Goal: Transaction & Acquisition: Obtain resource

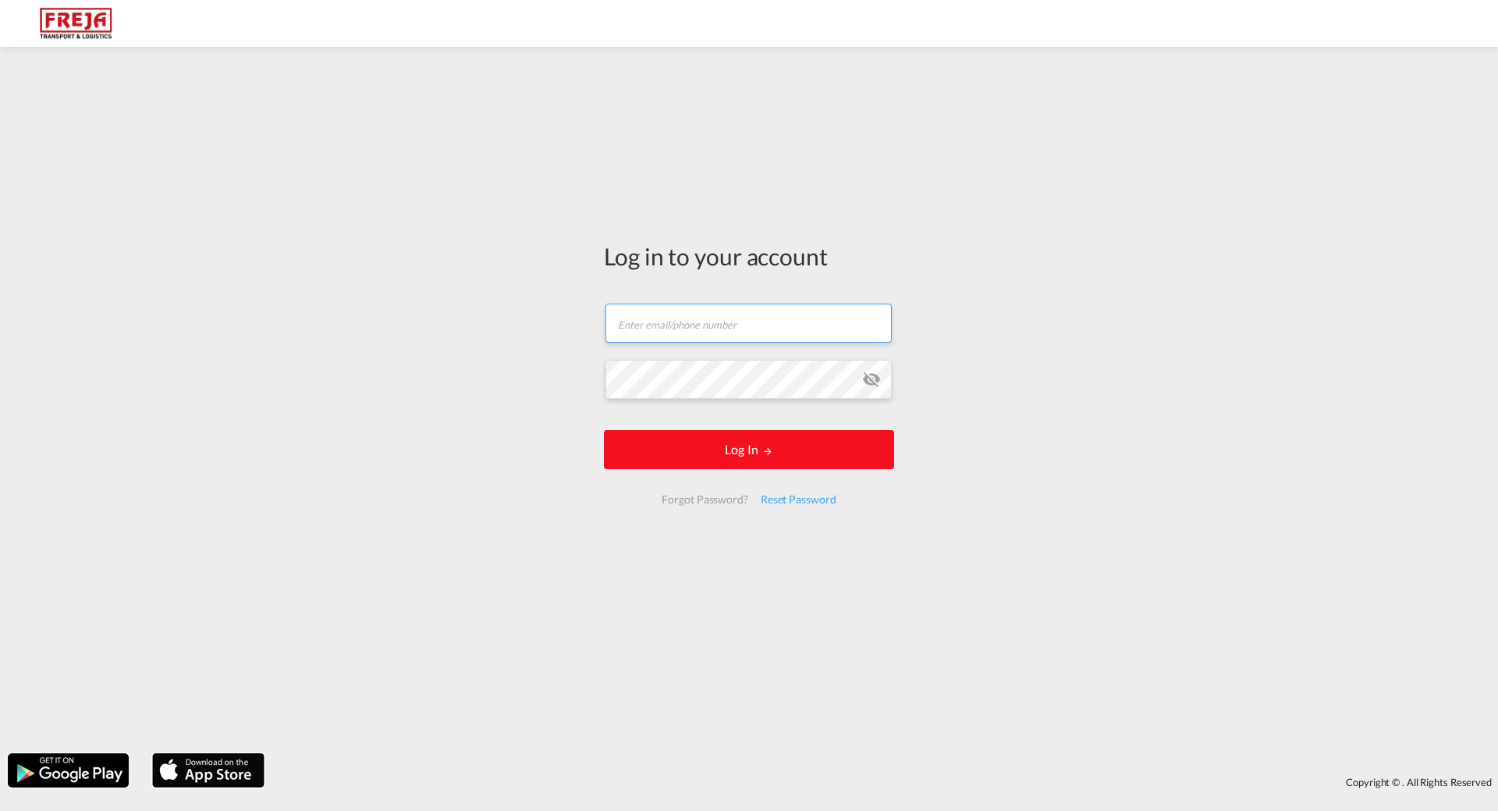
type input "[EMAIL_ADDRESS][DOMAIN_NAME]"
click at [747, 464] on button "Log In" at bounding box center [749, 449] width 290 height 39
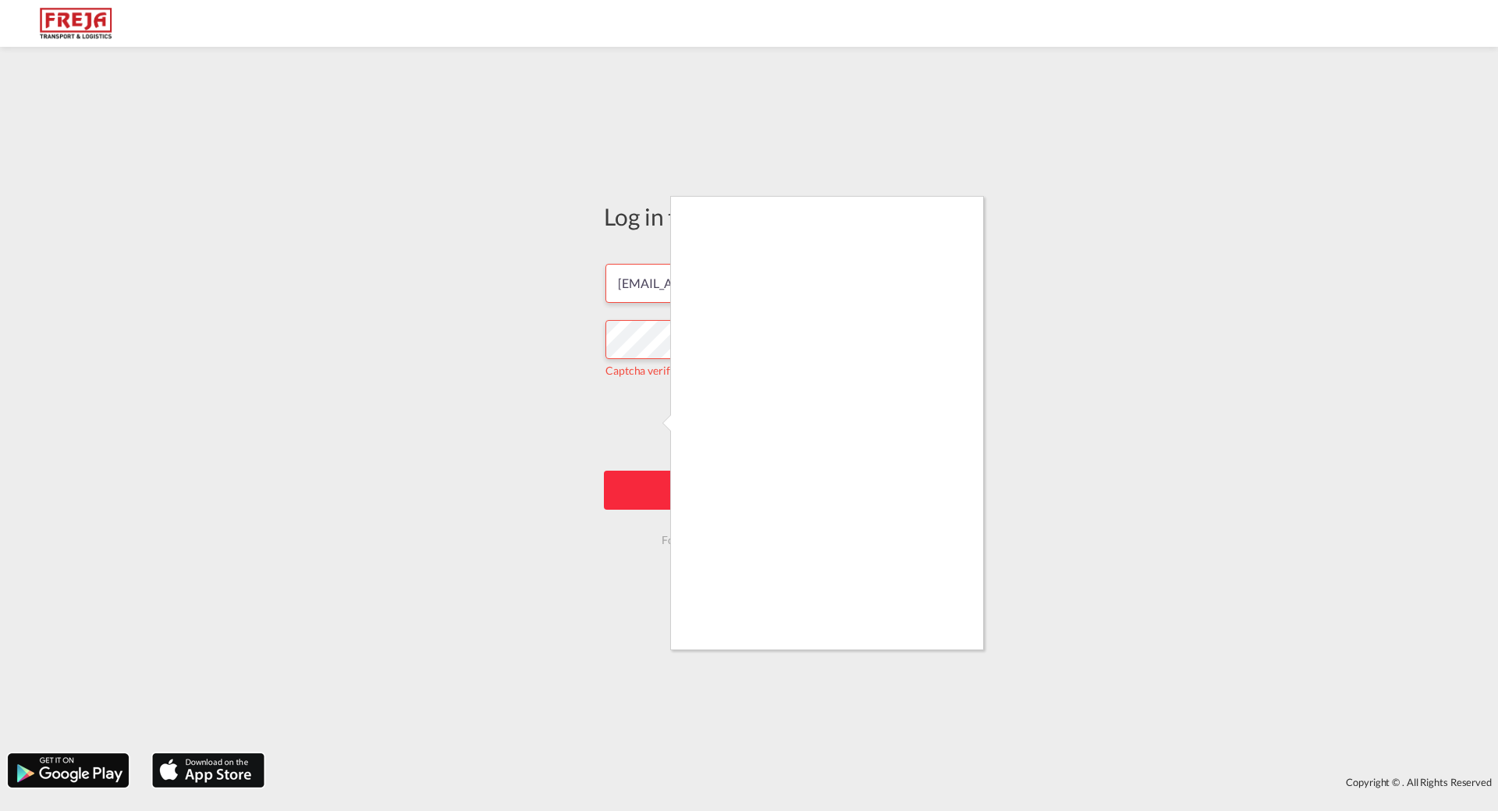
click at [652, 424] on div at bounding box center [749, 405] width 1498 height 811
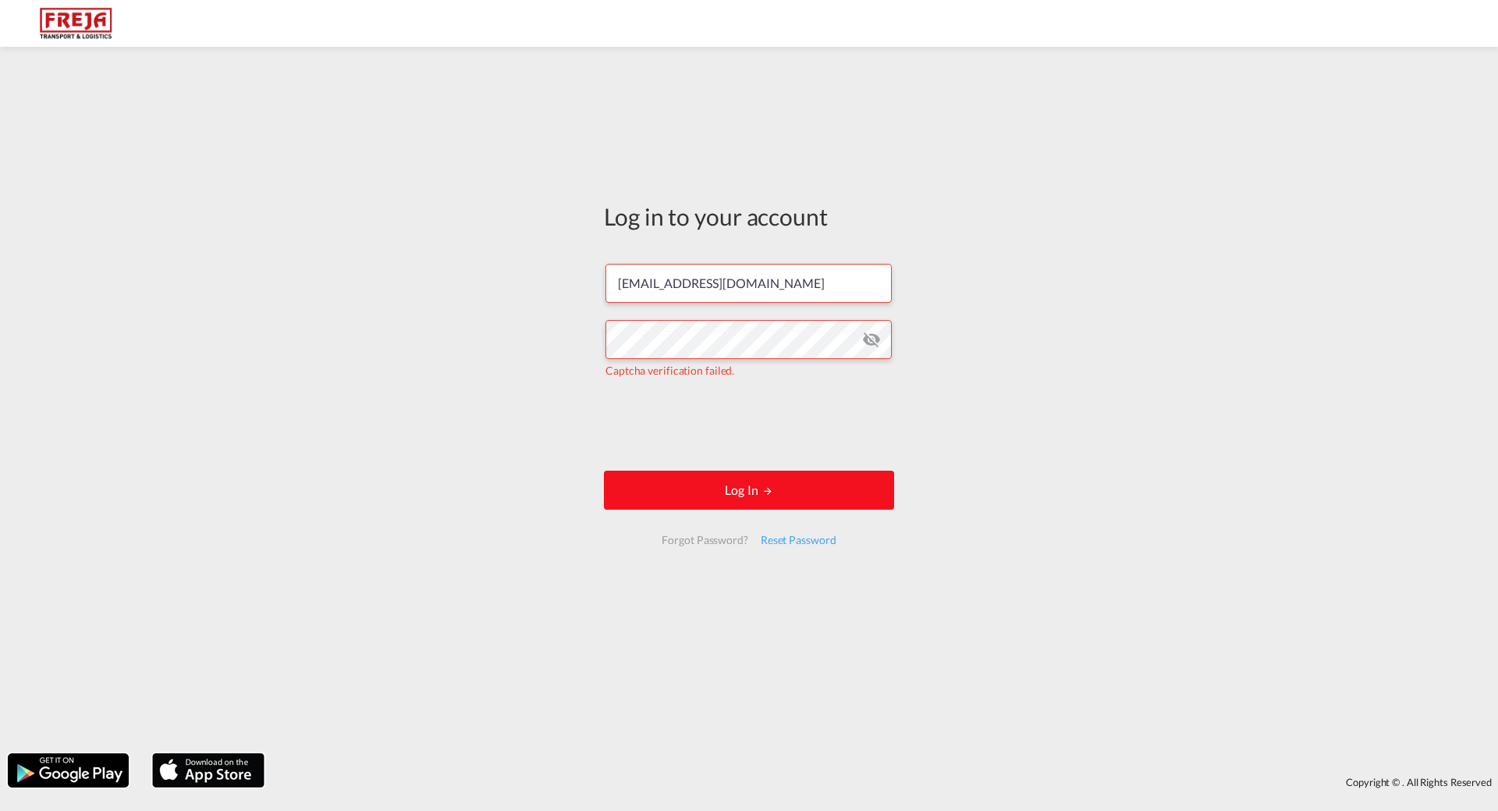
click at [761, 486] on button "Log In" at bounding box center [749, 490] width 290 height 39
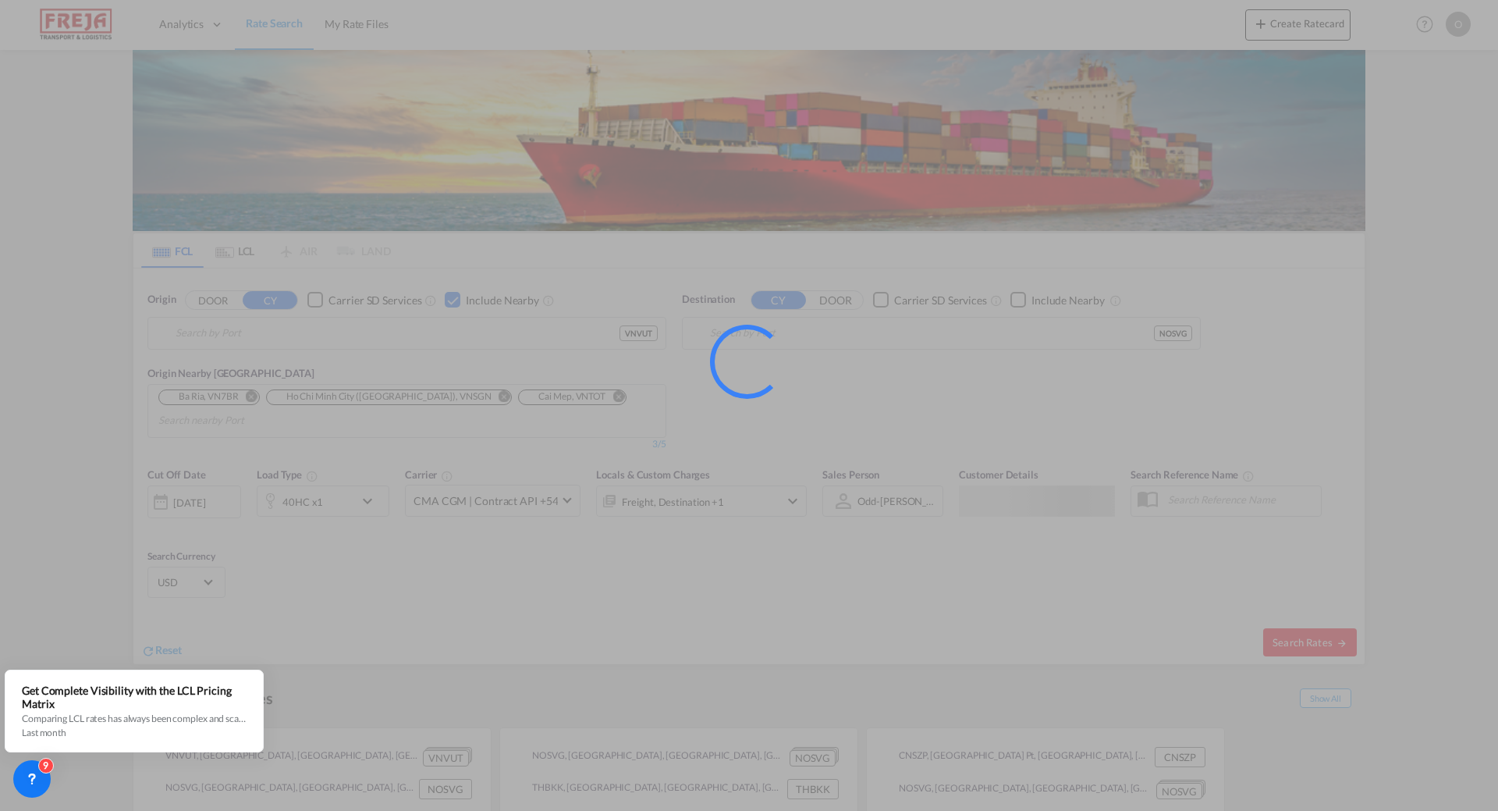
type input "Vung Tau, VNVUT"
type input "[GEOGRAPHIC_DATA], NOSVG"
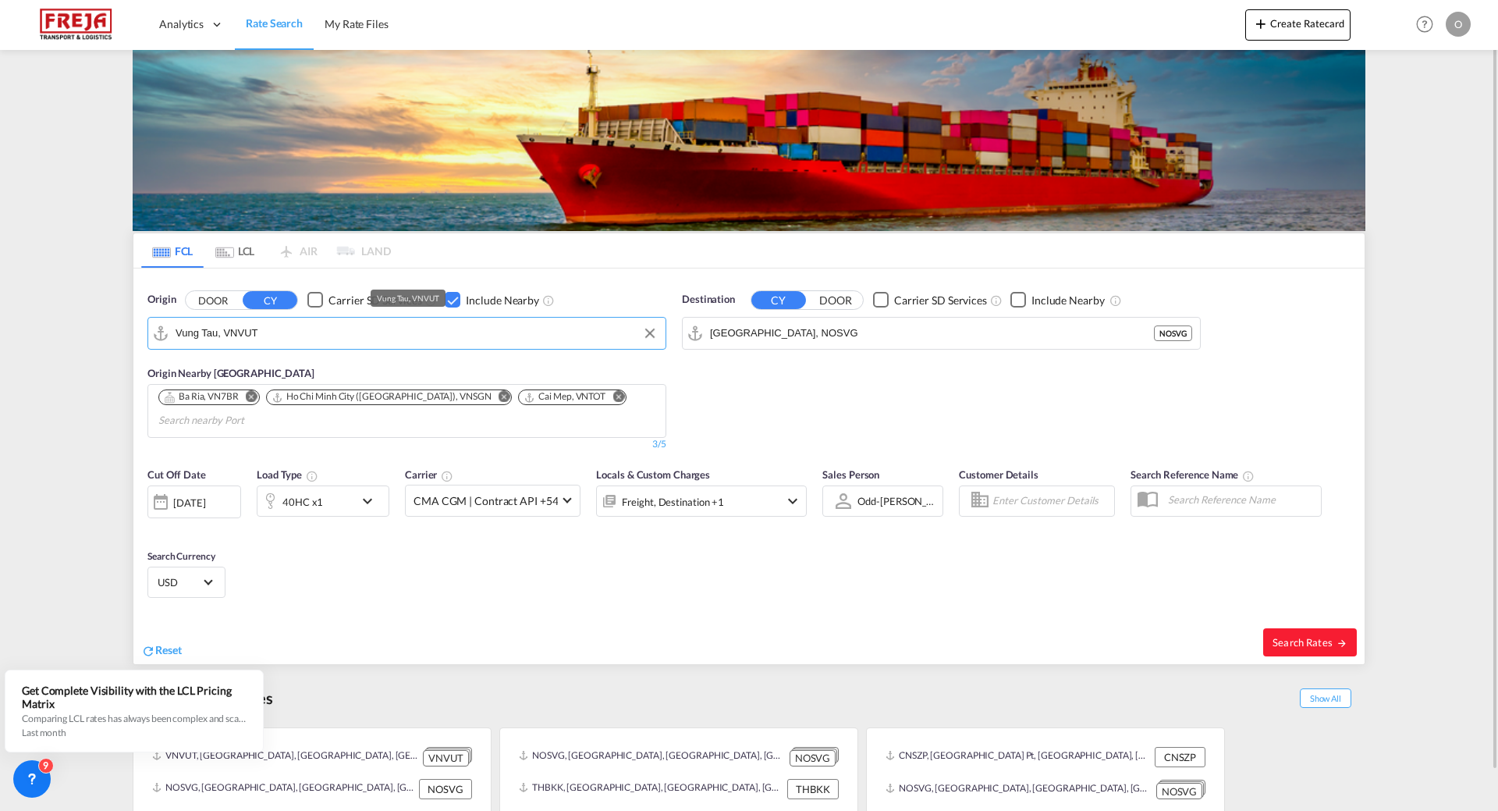
click at [283, 337] on input "Vung Tau, VNVUT" at bounding box center [417, 332] width 482 height 23
click at [219, 374] on div "[GEOGRAPHIC_DATA] [GEOGRAPHIC_DATA] NOSVG" at bounding box center [296, 376] width 297 height 47
type input "[GEOGRAPHIC_DATA], NOSVG"
click at [252, 394] on md-icon "Remove" at bounding box center [252, 397] width 12 height 12
click at [391, 396] on md-icon "Remove" at bounding box center [397, 397] width 12 height 12
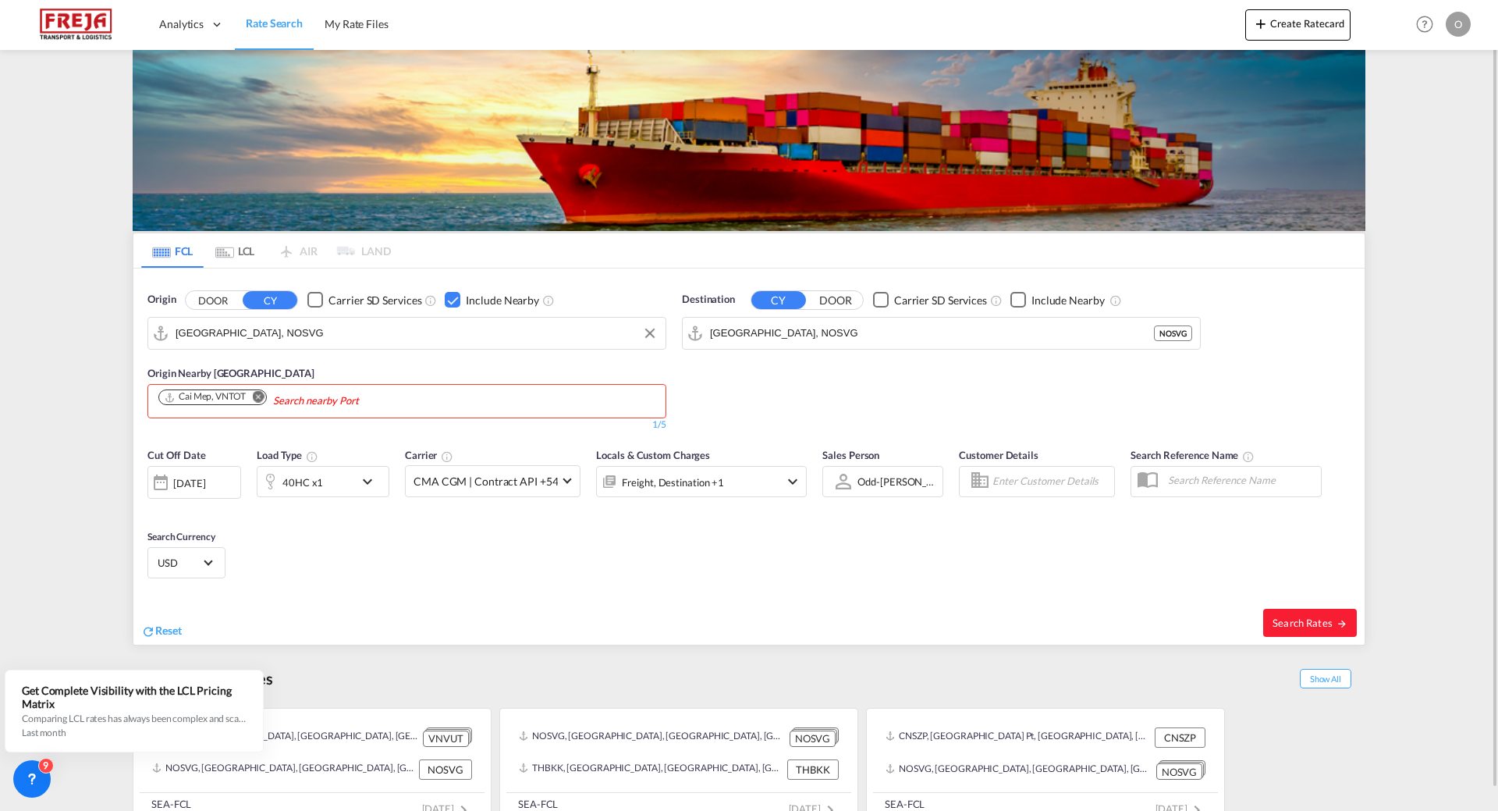
click at [258, 395] on md-icon "Remove" at bounding box center [259, 397] width 12 height 12
type input "tanang"
click at [215, 435] on div "Tananger [GEOGRAPHIC_DATA] NOTAE" at bounding box center [279, 435] width 297 height 42
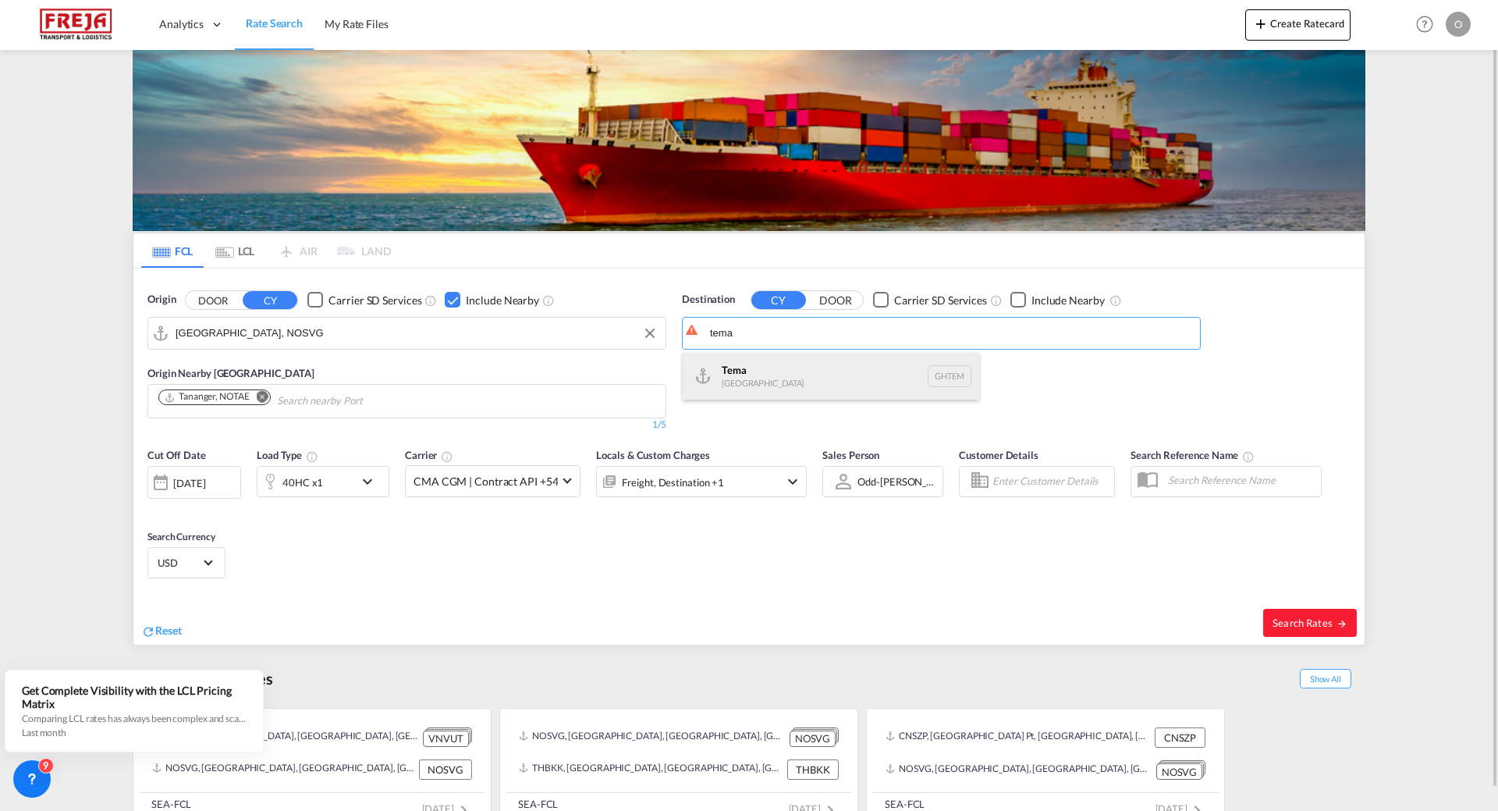
click at [746, 376] on div "Tema [GEOGRAPHIC_DATA] [GEOGRAPHIC_DATA]" at bounding box center [831, 376] width 297 height 47
type input "Tema, GHTEM"
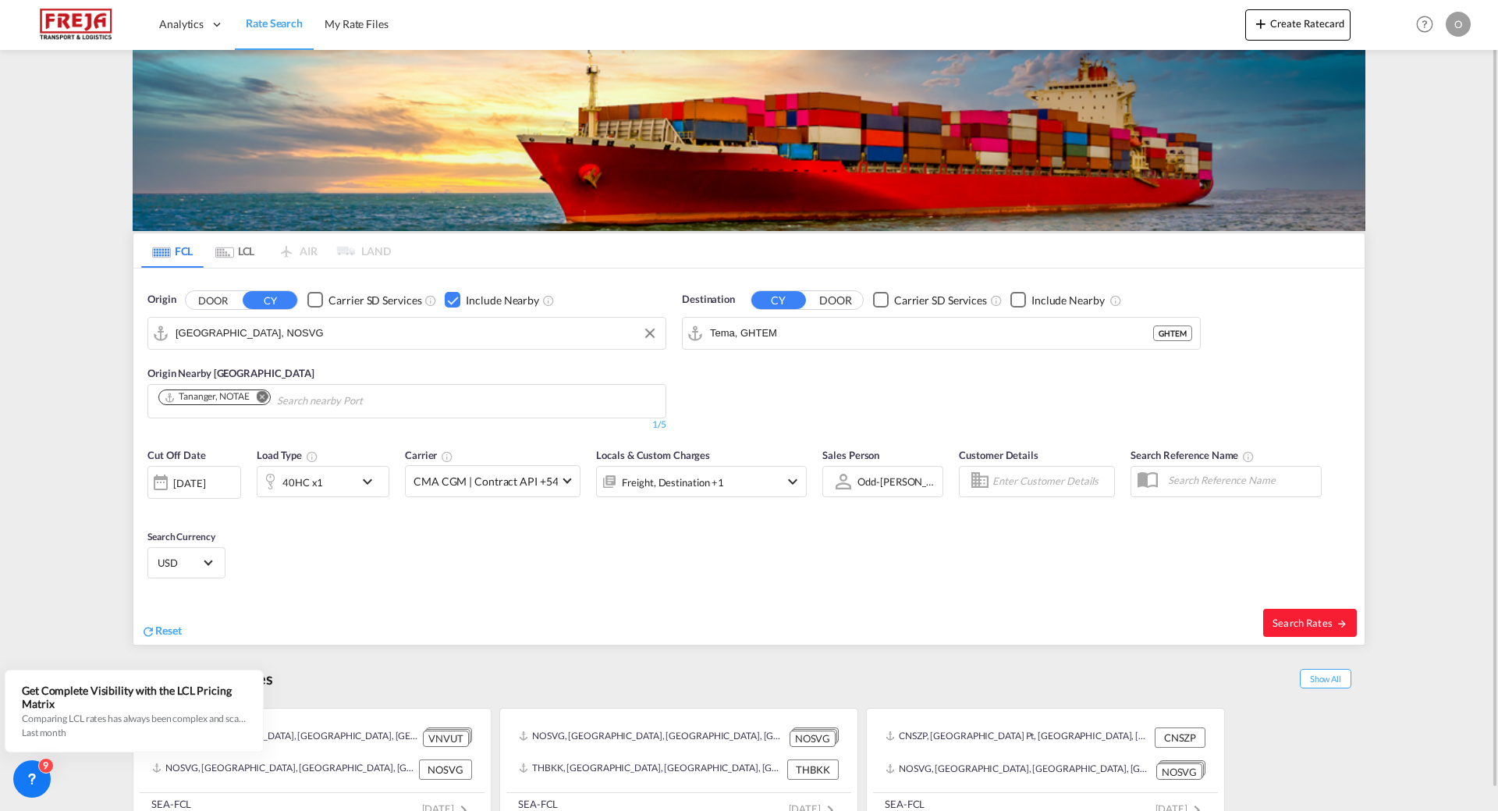
click at [1013, 295] on div "Checkbox No Ink" at bounding box center [1019, 300] width 16 height 16
click at [721, 400] on input "Search nearby Port" at bounding box center [767, 401] width 148 height 25
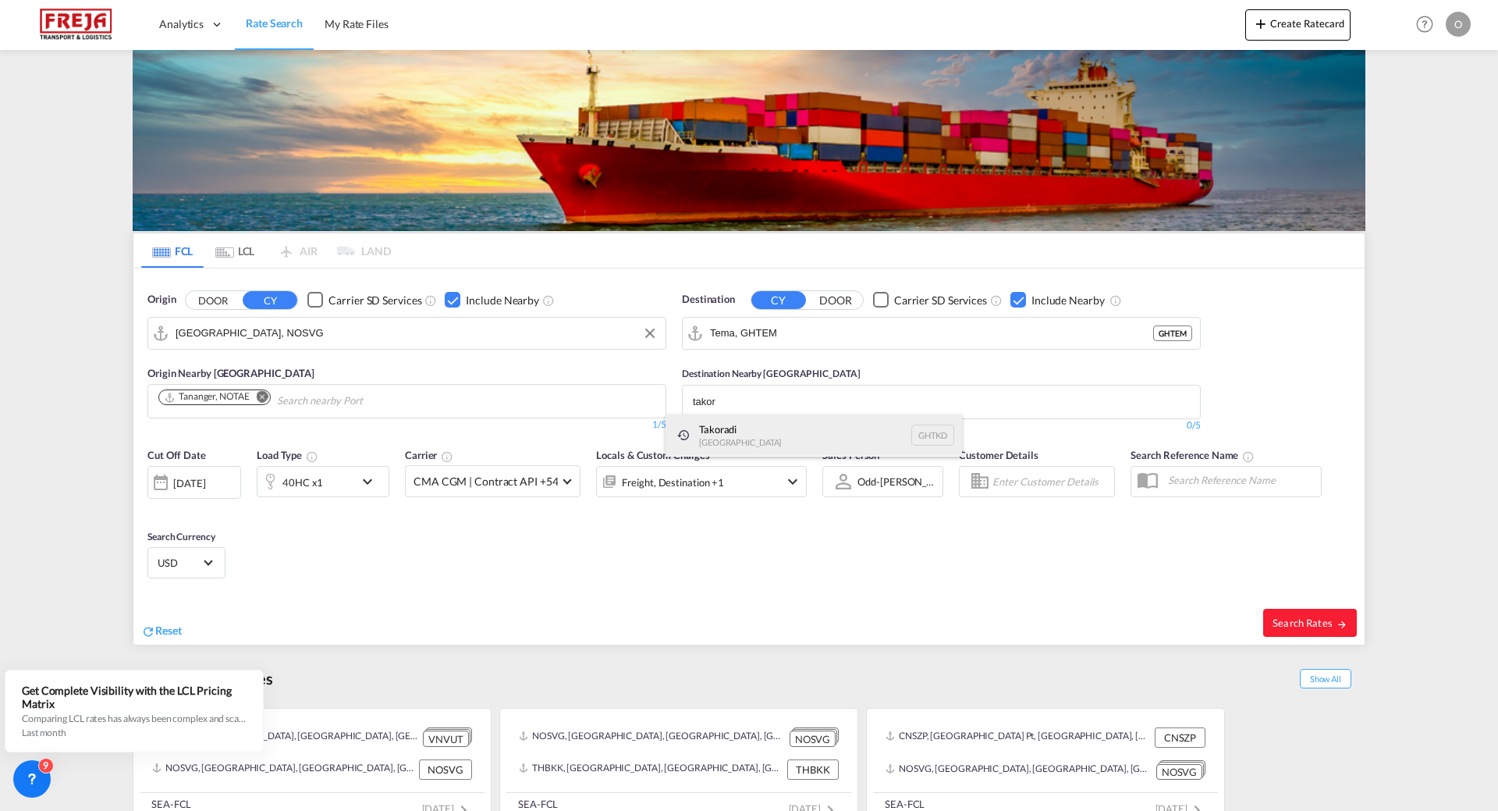
type input "takor"
click at [720, 425] on div "Takoradi Ghana GHTKD" at bounding box center [814, 435] width 297 height 42
click at [365, 480] on md-icon "icon-chevron-down" at bounding box center [371, 481] width 27 height 19
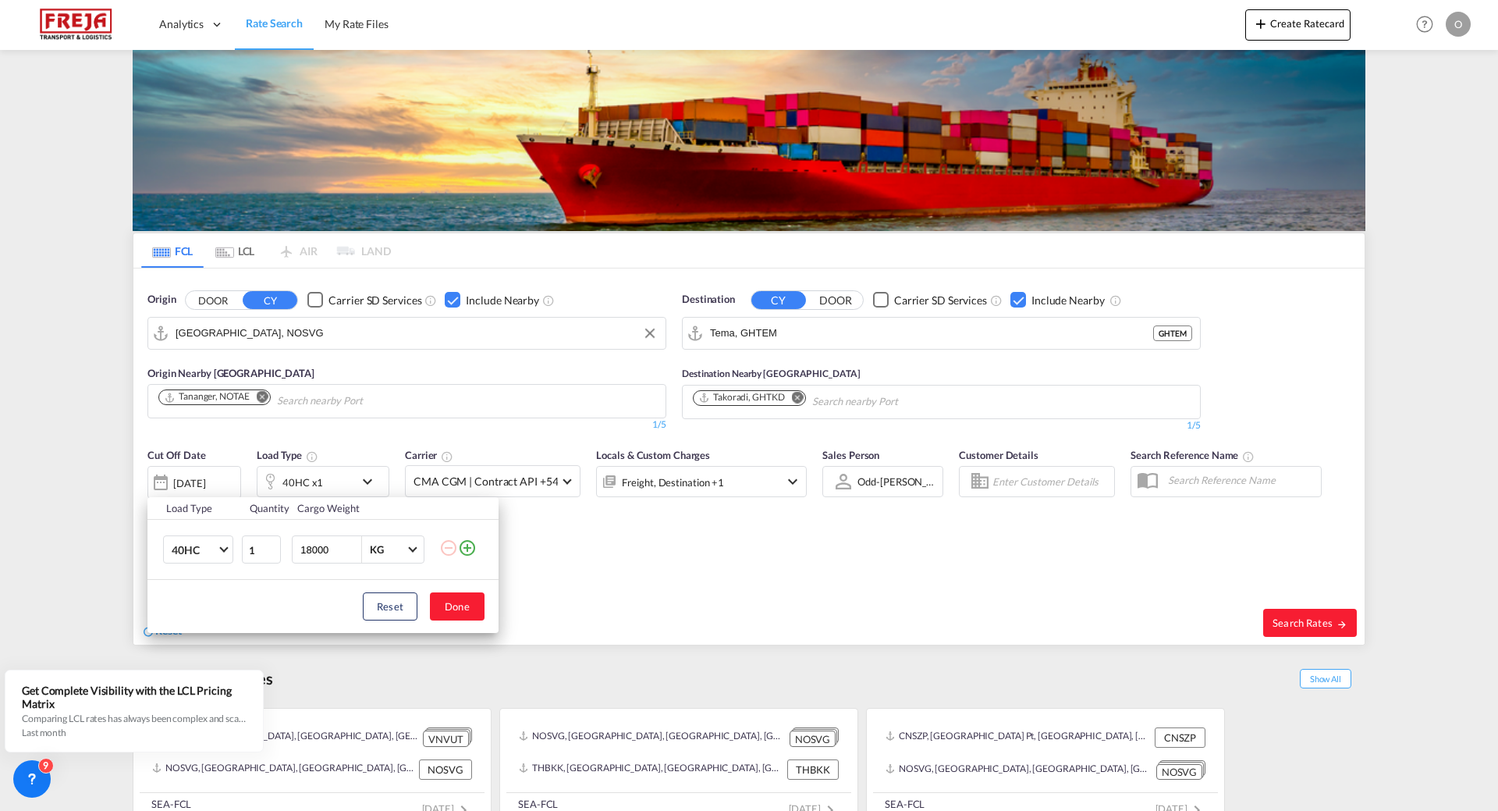
click at [471, 549] on md-icon "icon-plus-circle-outline" at bounding box center [467, 547] width 19 height 19
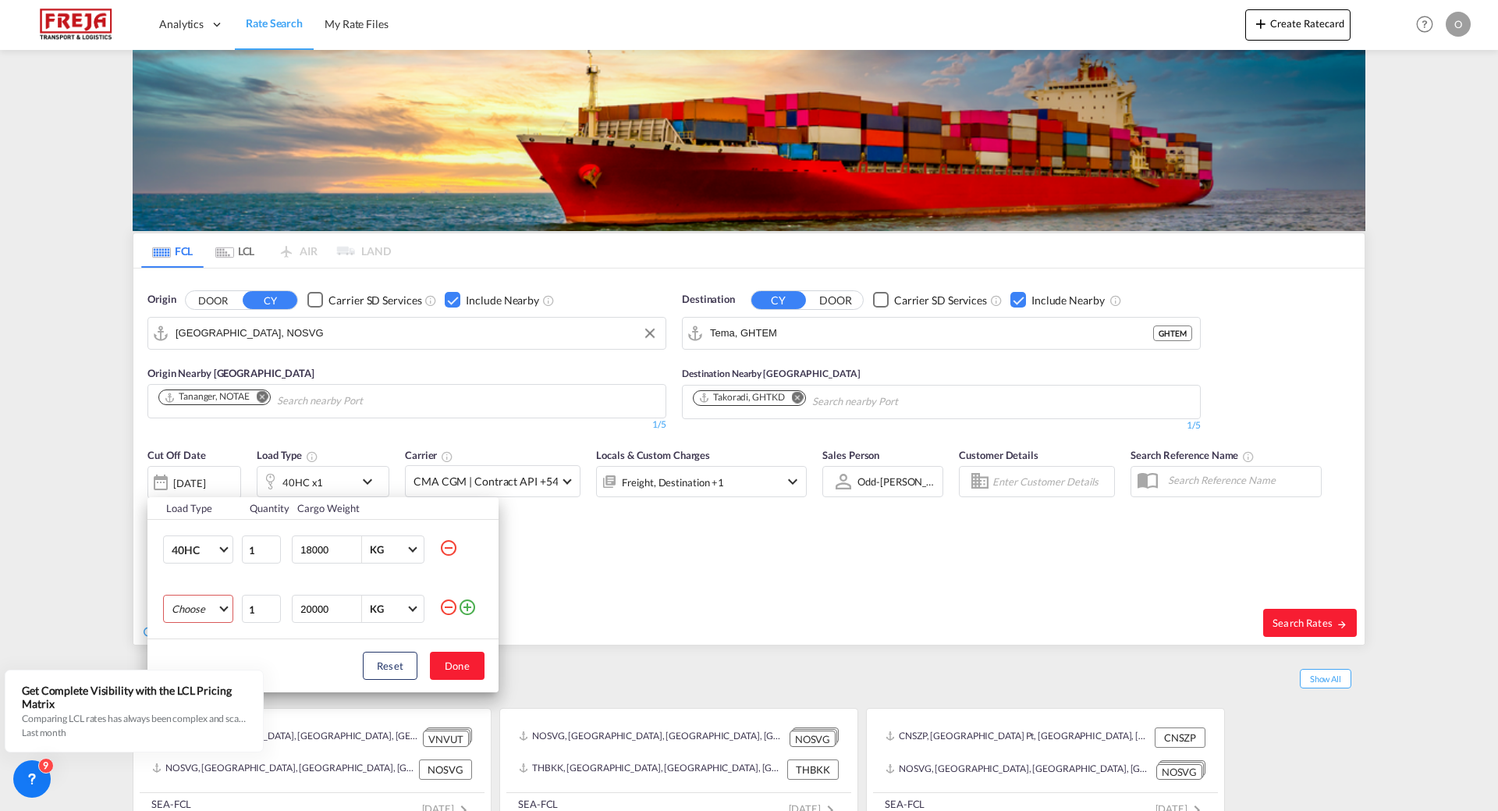
click at [225, 609] on md-select "Choose 20GP 40GP 40HC 45HC 20RE 40RE 40HR 20OT 40OT 20FR 40FR 40NR 20NR 45S 20T…" at bounding box center [198, 609] width 70 height 28
click at [202, 645] on md-option "40GP" at bounding box center [212, 646] width 106 height 37
drag, startPoint x: 333, startPoint y: 604, endPoint x: 277, endPoint y: 604, distance: 56.2
click at [277, 604] on tr "40GP 1 20000 KG KG" at bounding box center [322, 608] width 351 height 59
type input "18000"
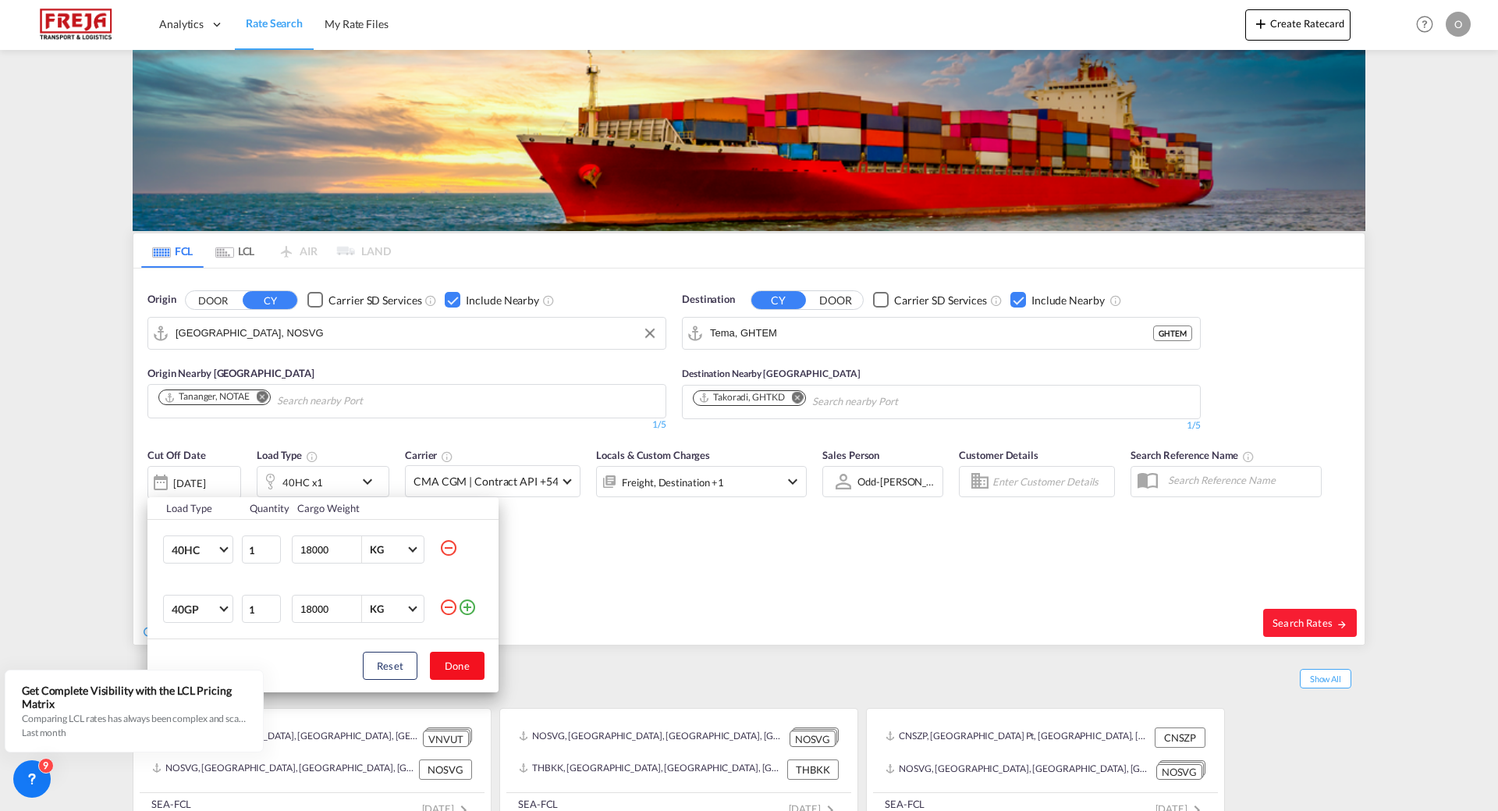
click at [471, 669] on button "Done" at bounding box center [457, 666] width 55 height 28
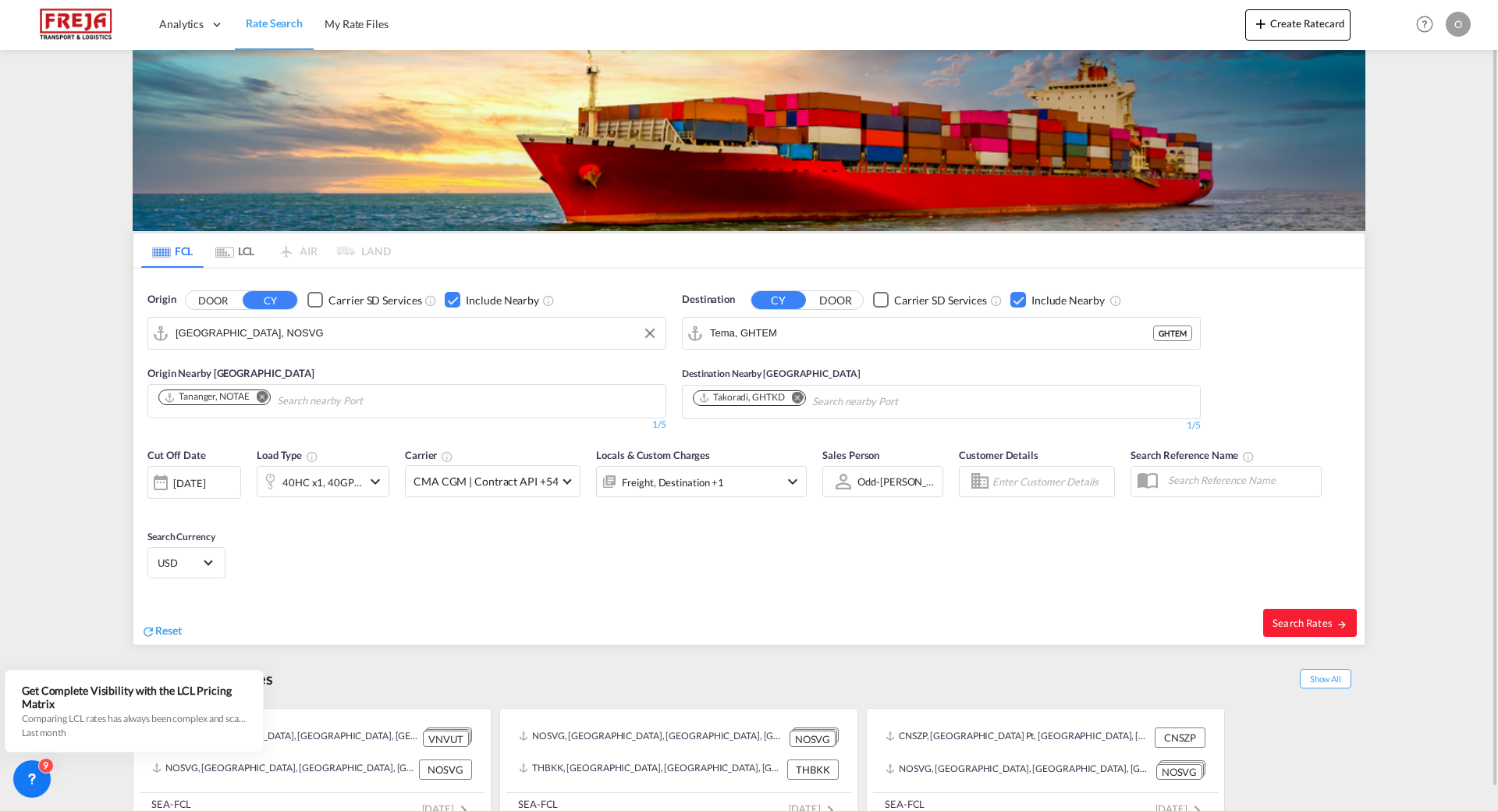
scroll to position [23, 0]
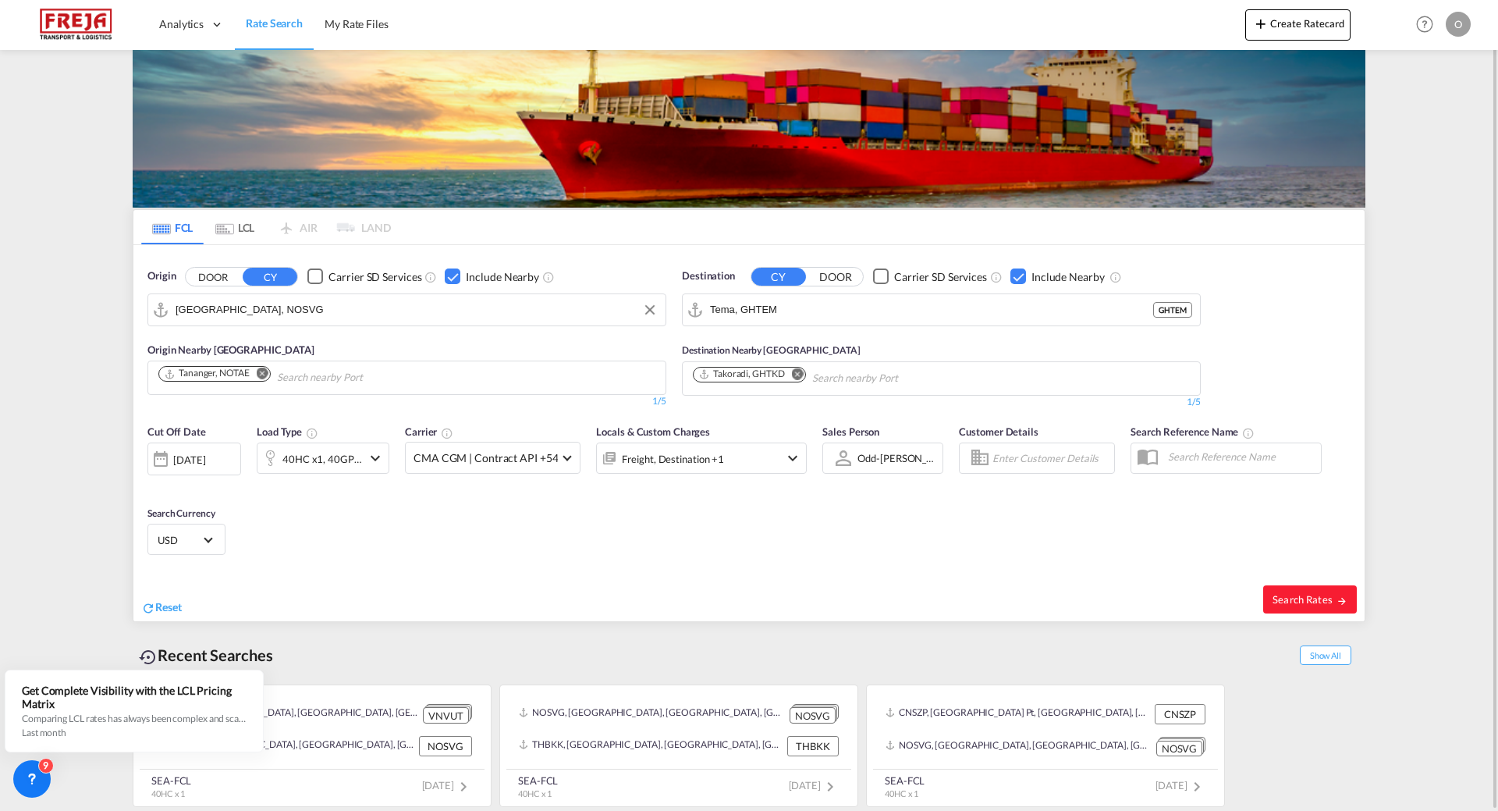
click at [215, 539] on md-select-value "USD" at bounding box center [186, 539] width 61 height 22
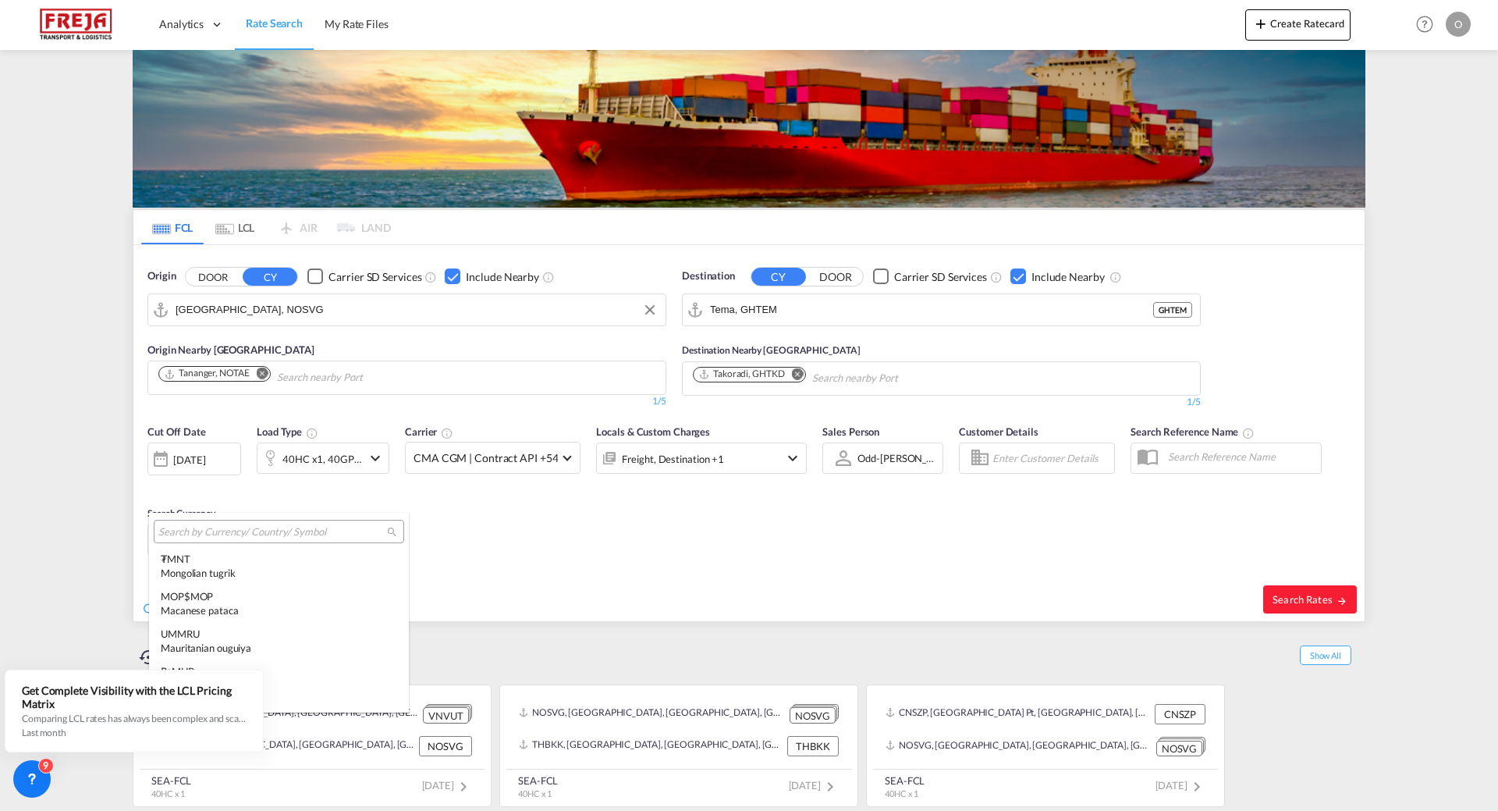
scroll to position [3021, 0]
click at [590, 519] on md-backdrop at bounding box center [749, 405] width 1498 height 811
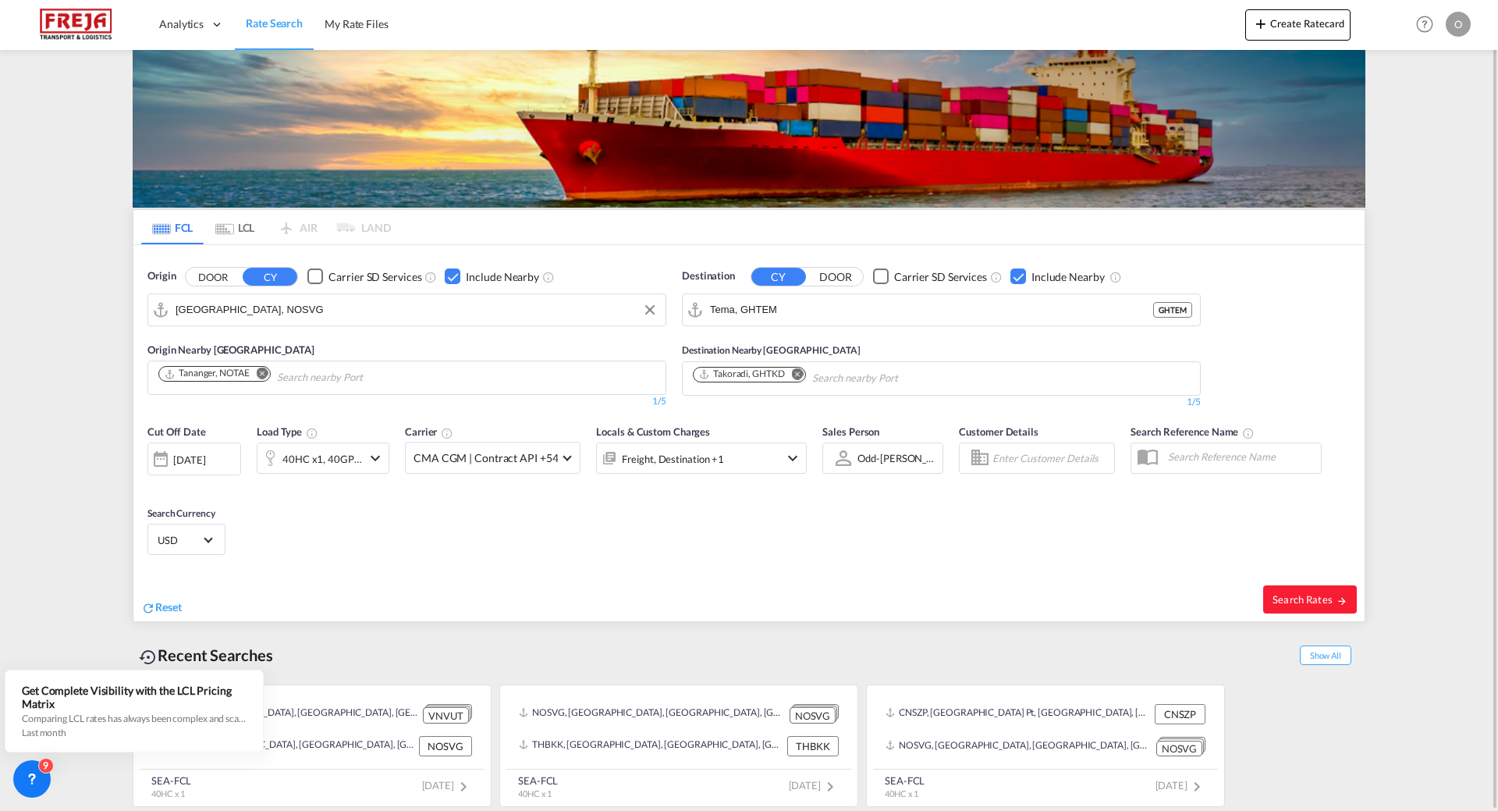
click at [186, 540] on span "USD" at bounding box center [180, 540] width 44 height 14
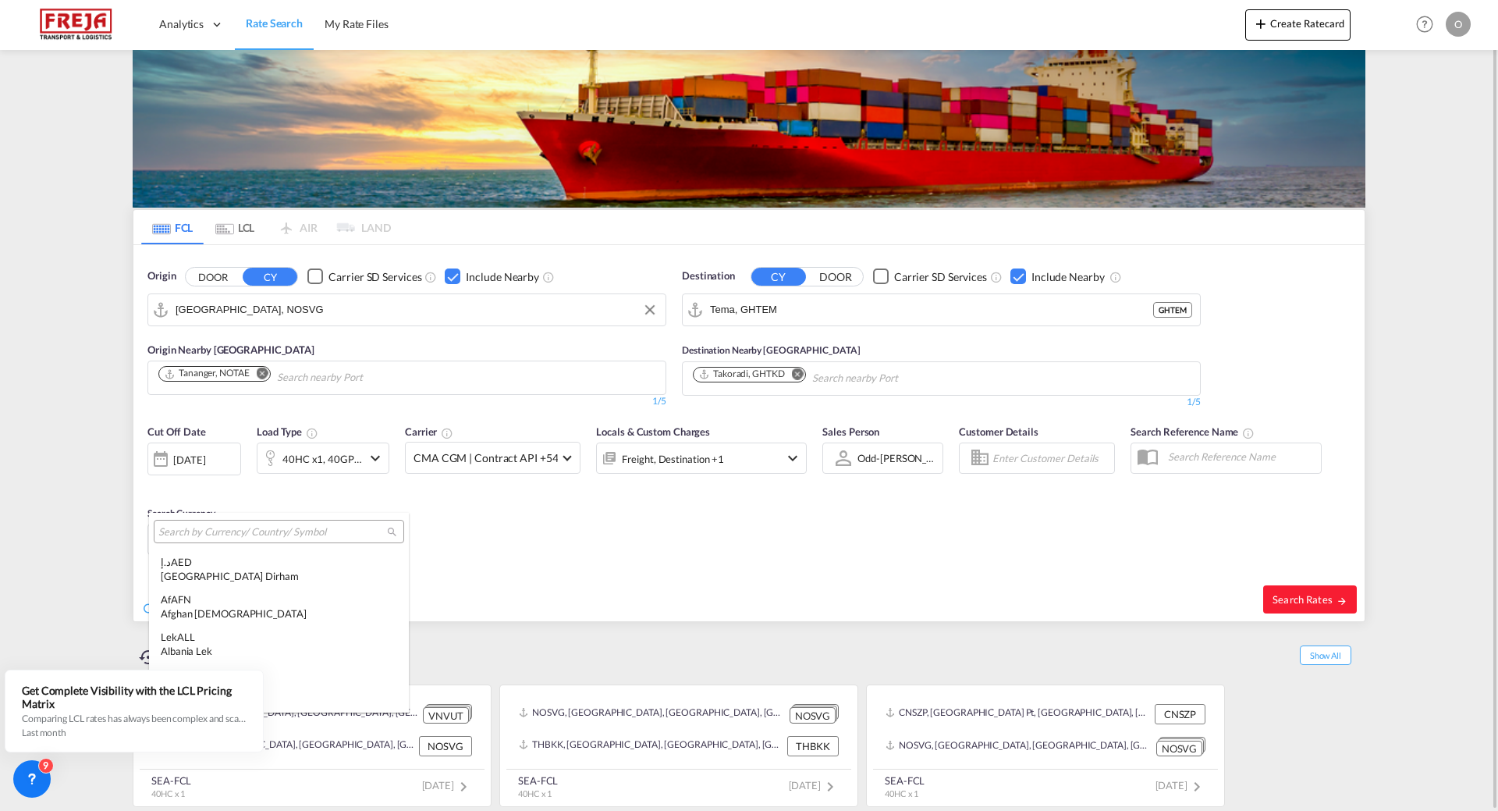
scroll to position [5387, 0]
type md-option "USD"
click at [191, 535] on input "search" at bounding box center [272, 532] width 229 height 14
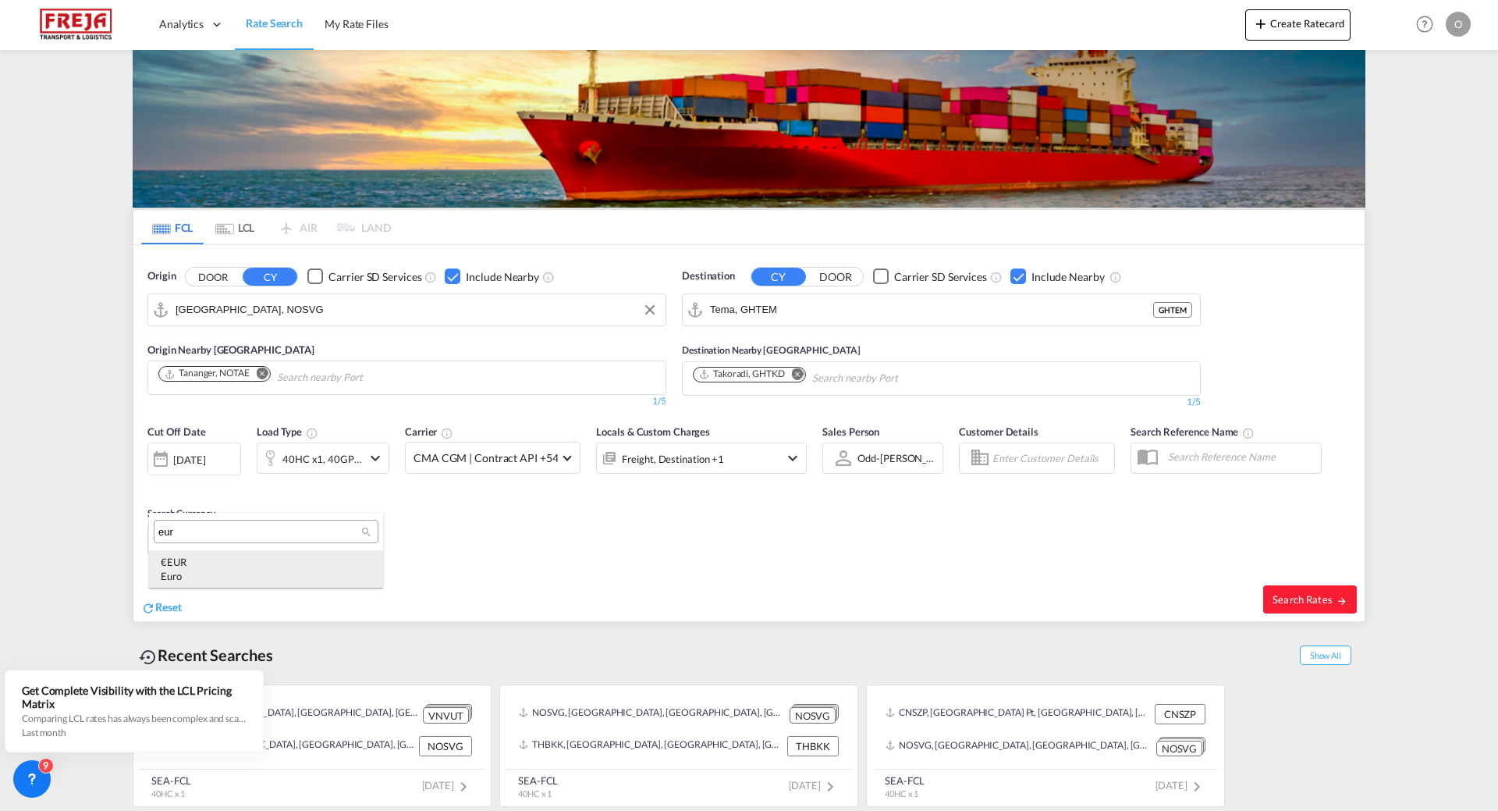
type input "eur"
click at [178, 567] on div "€ EUR Euro" at bounding box center [266, 569] width 211 height 28
click at [1309, 595] on span "Search Rates" at bounding box center [1310, 599] width 75 height 12
type input "NOSVG to GHTEM / [DATE]"
